Goal: Check status

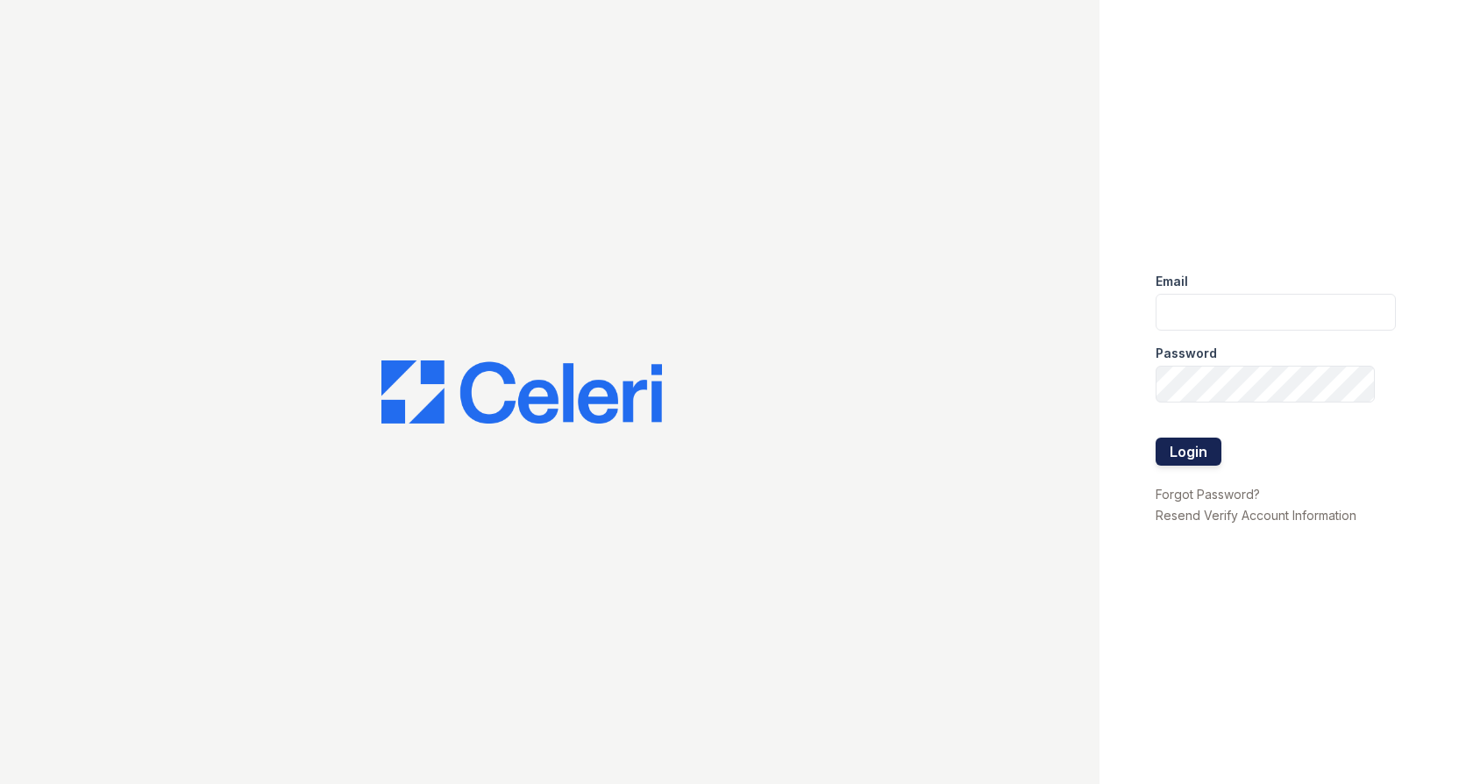
type input "Arrivesilverspring@trinity-pm.com"
click at [1199, 458] on button "Login" at bounding box center [1189, 452] width 66 height 28
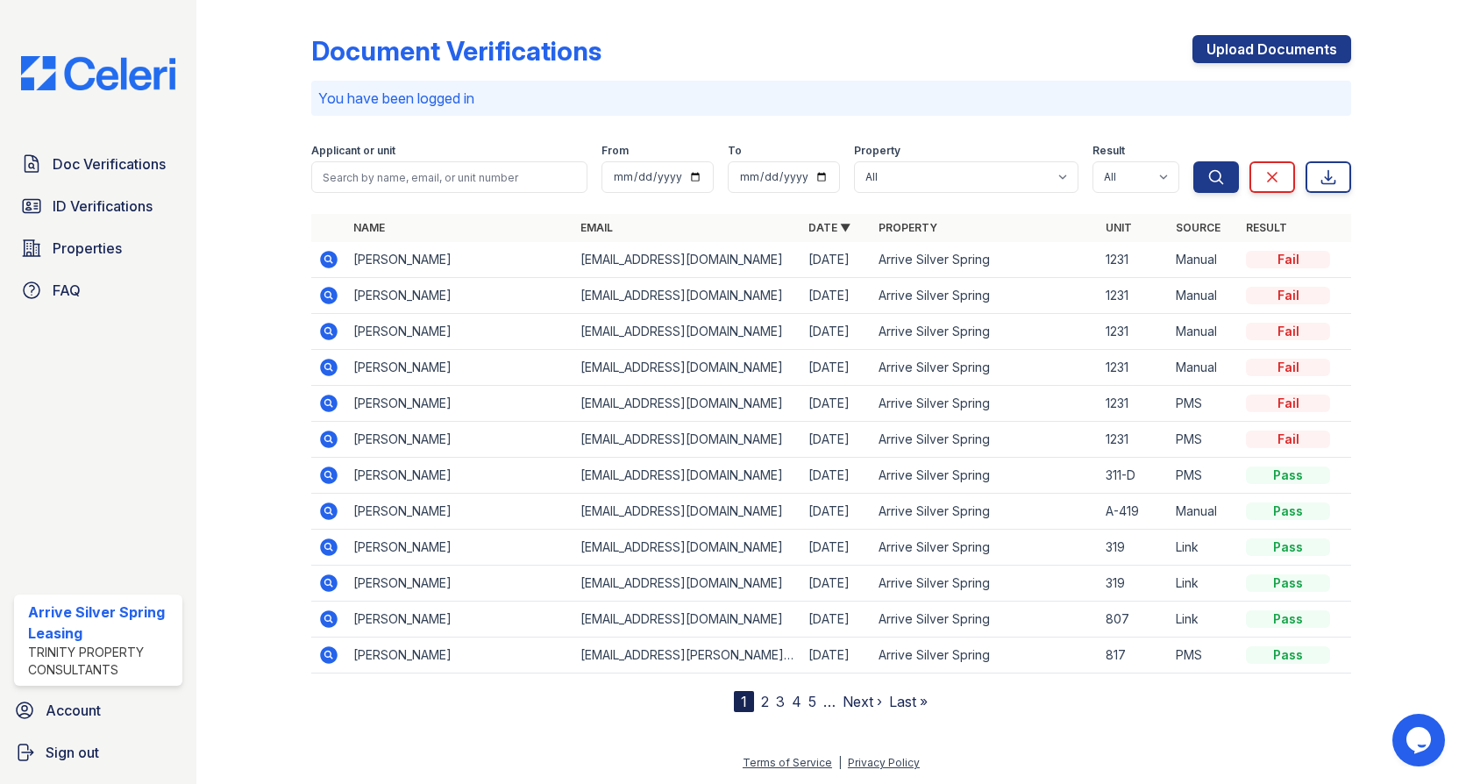
click at [330, 260] on icon at bounding box center [328, 259] width 21 height 21
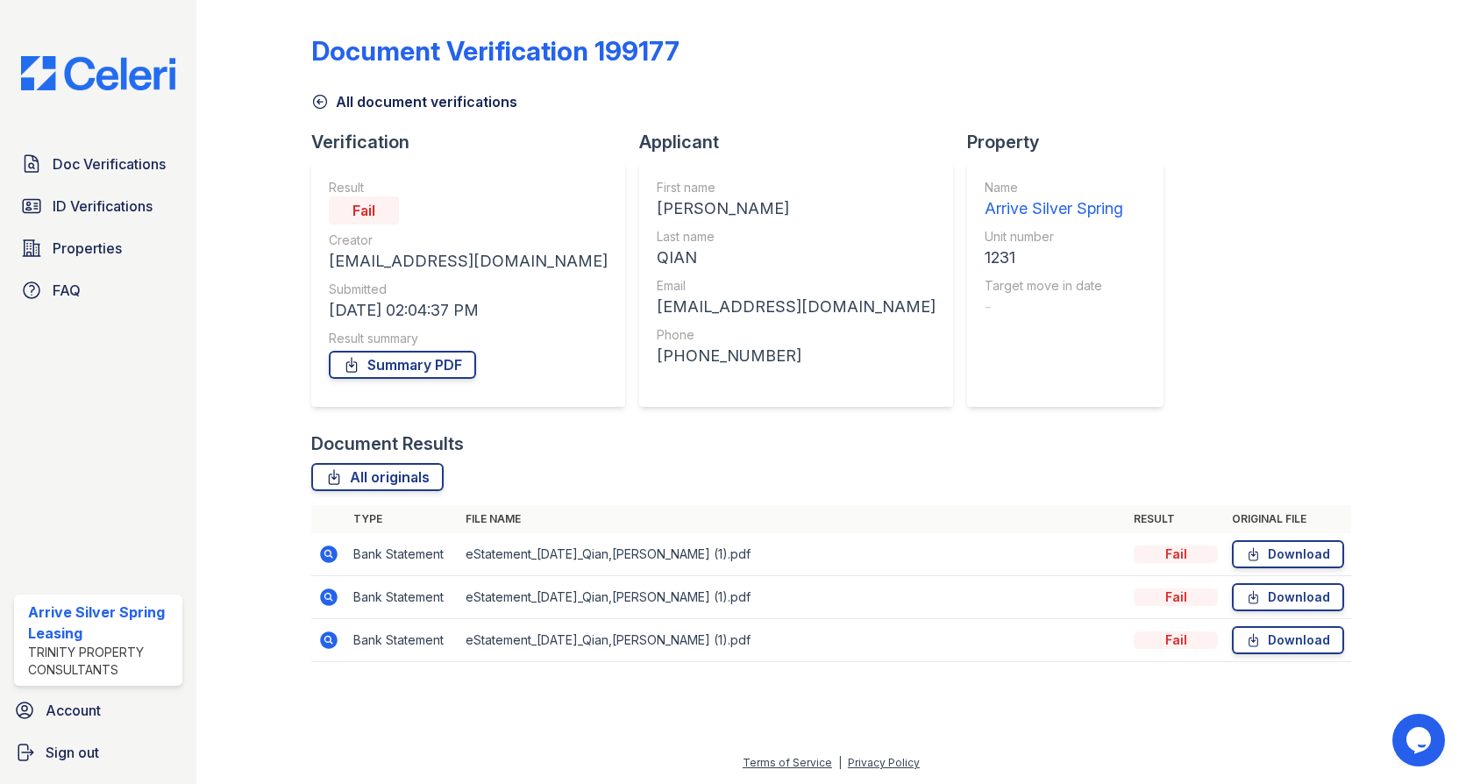
click at [328, 555] on icon at bounding box center [327, 553] width 4 height 4
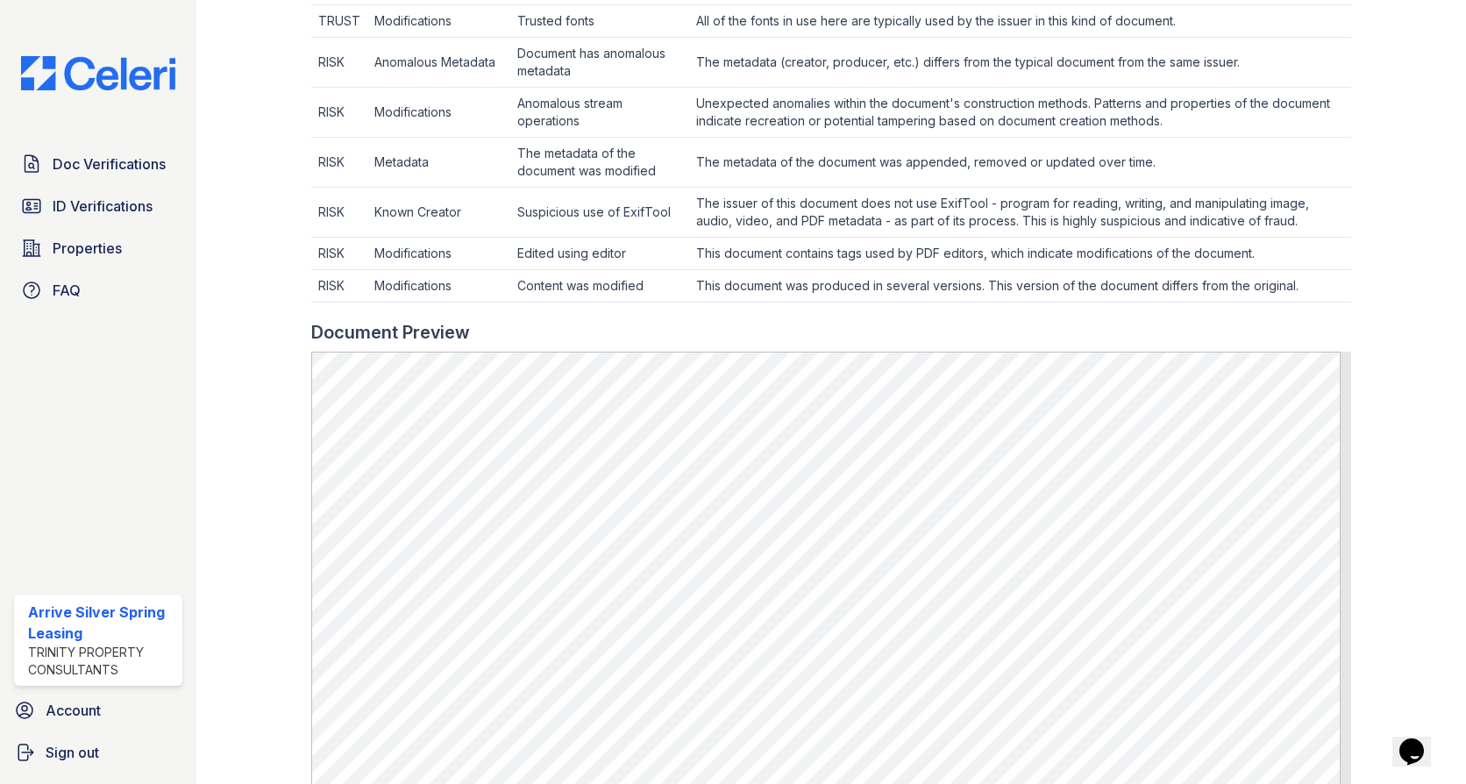
scroll to position [789, 0]
